Goal: Task Accomplishment & Management: Use online tool/utility

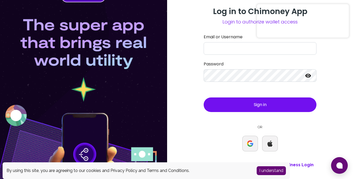
click at [187, 64] on div "Log in to Chimoney App Login to authorize wallet access Email or Username Passw…" at bounding box center [260, 89] width 186 height 179
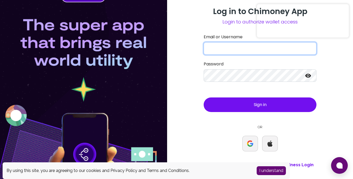
click at [228, 49] on input "Email or Username" at bounding box center [260, 48] width 113 height 13
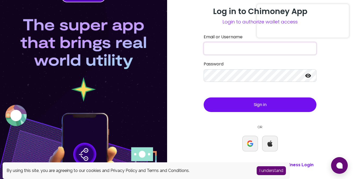
click at [273, 172] on button "I understand" at bounding box center [271, 171] width 29 height 9
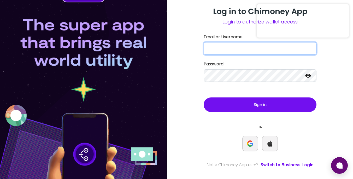
click at [242, 48] on input "Email or Username" at bounding box center [260, 48] width 113 height 13
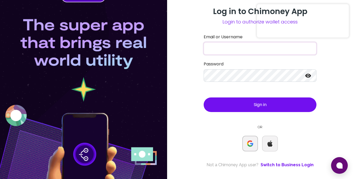
click at [251, 147] on img at bounding box center [250, 144] width 6 height 6
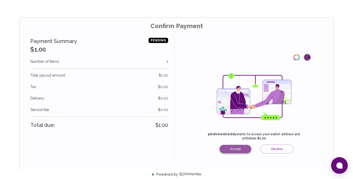
click at [237, 148] on button "Accept" at bounding box center [236, 149] width 32 height 8
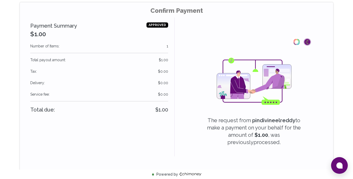
scroll to position [21, 0]
